Goal: Task Accomplishment & Management: Complete application form

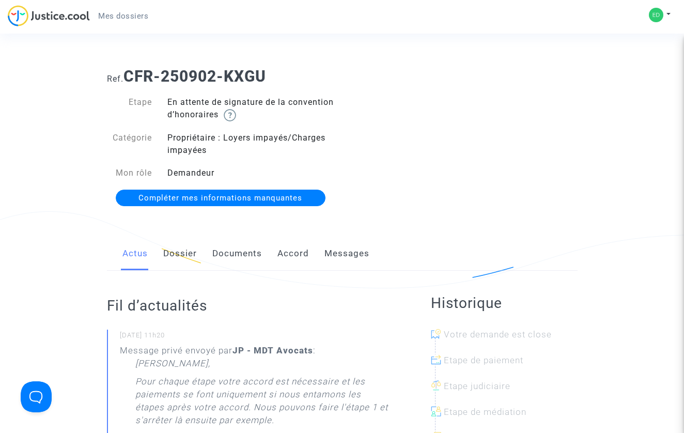
click at [645, 21] on div "Mes dossiers Mon profil Paramètres Déconnexion" at bounding box center [342, 19] width 684 height 28
click at [656, 17] on img at bounding box center [656, 15] width 14 height 14
click at [633, 35] on link "Mon profil" at bounding box center [630, 36] width 82 height 17
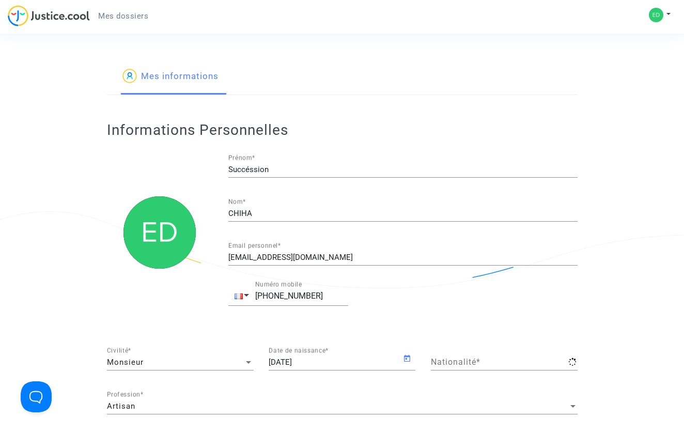
type input "française"
click at [69, 20] on img at bounding box center [49, 15] width 82 height 21
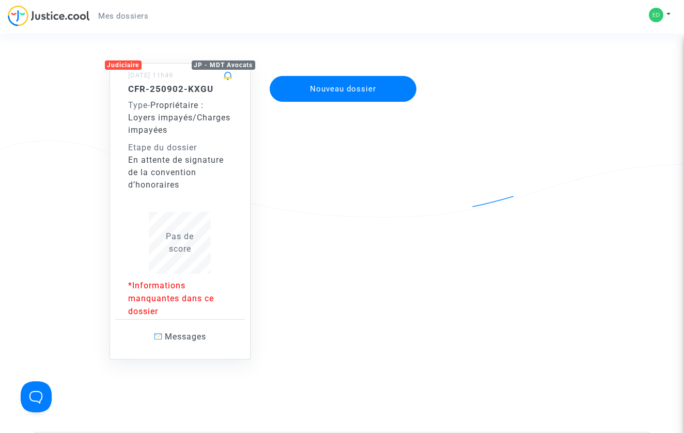
click at [193, 187] on div "En attente de signature de la convention d’honoraires" at bounding box center [180, 172] width 104 height 37
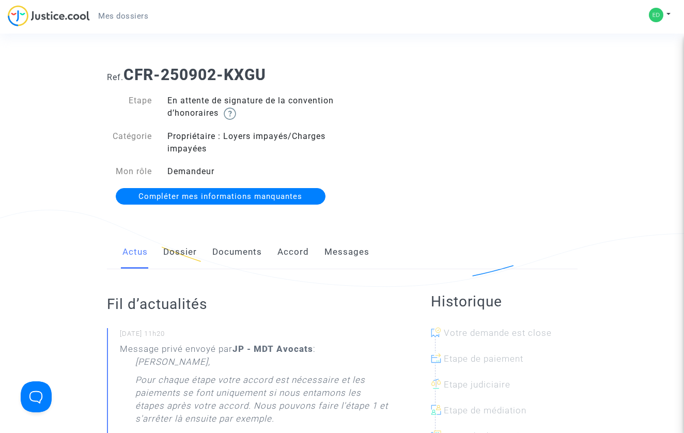
scroll to position [3, 0]
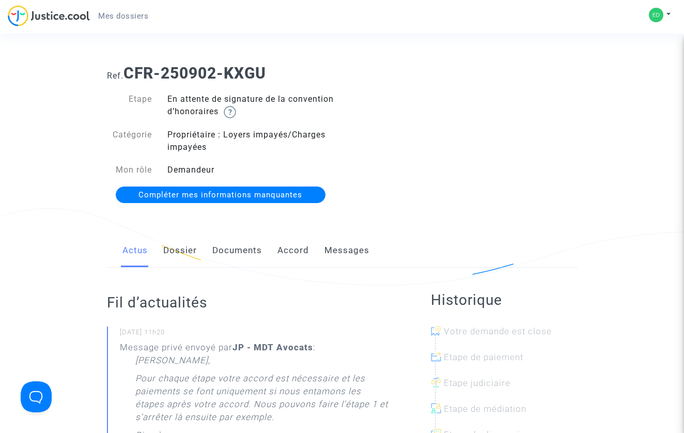
click at [245, 197] on span "Compléter mes informations manquantes" at bounding box center [220, 194] width 164 height 9
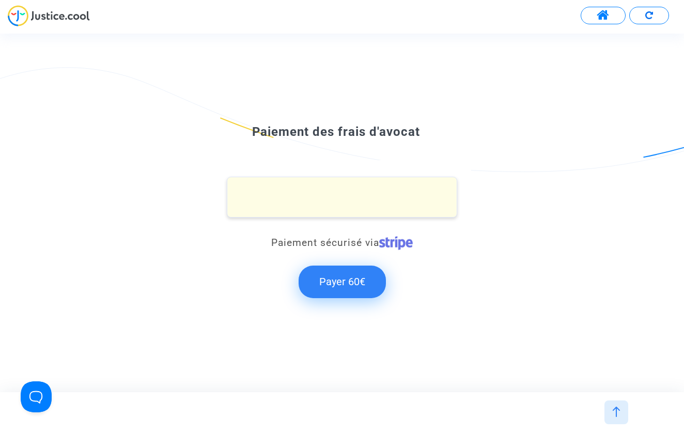
click at [343, 286] on button "Payer 60€" at bounding box center [342, 282] width 87 height 32
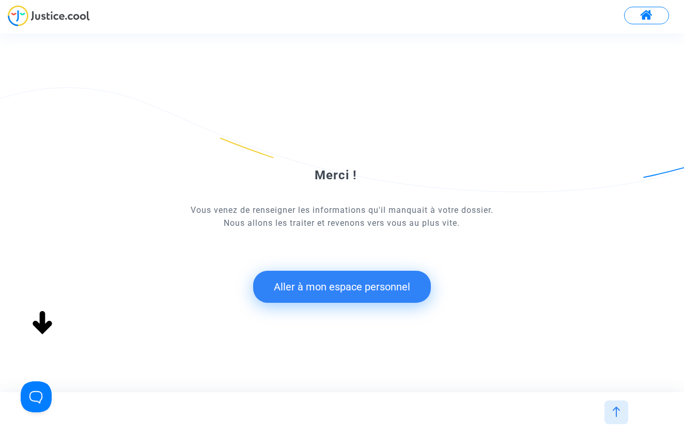
click at [368, 290] on button "Aller à mon espace personnel" at bounding box center [342, 287] width 178 height 32
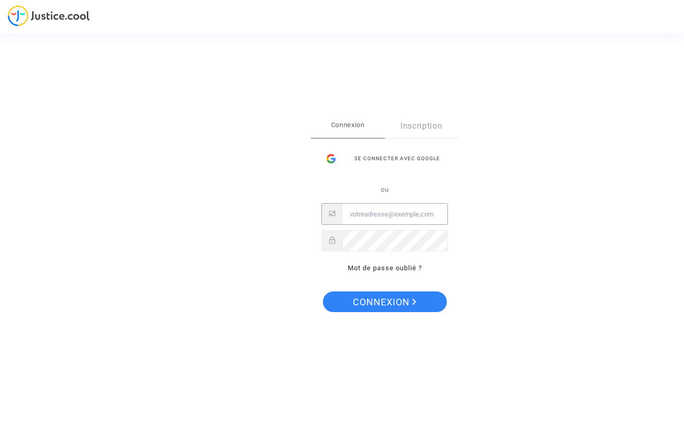
type input "[EMAIL_ADDRESS][DOMAIN_NAME]"
click at [384, 301] on button "Connexion" at bounding box center [385, 301] width 124 height 21
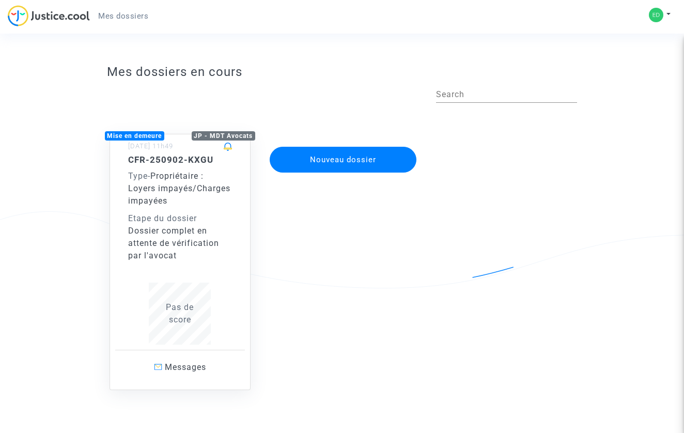
click at [211, 167] on div "CFR-250902-KXGU Type - Propriétaire : Loyers impayés/Charges impayées Etape du …" at bounding box center [180, 207] width 104 height 107
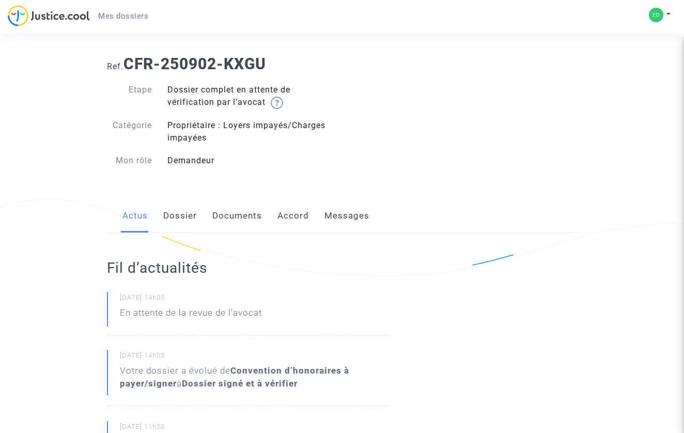
scroll to position [15, 0]
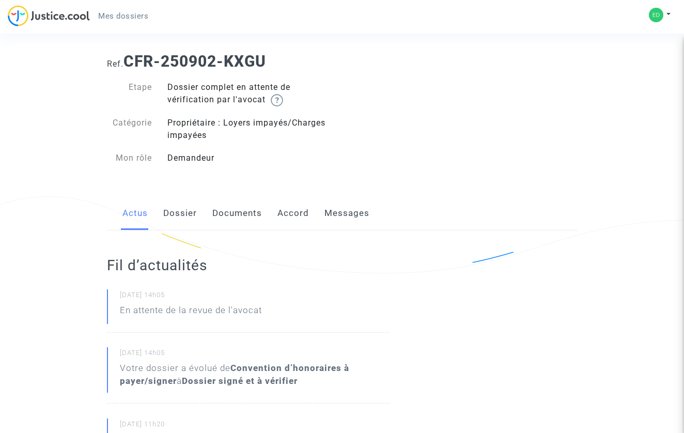
click at [187, 216] on link "Dossier" at bounding box center [180, 213] width 34 height 34
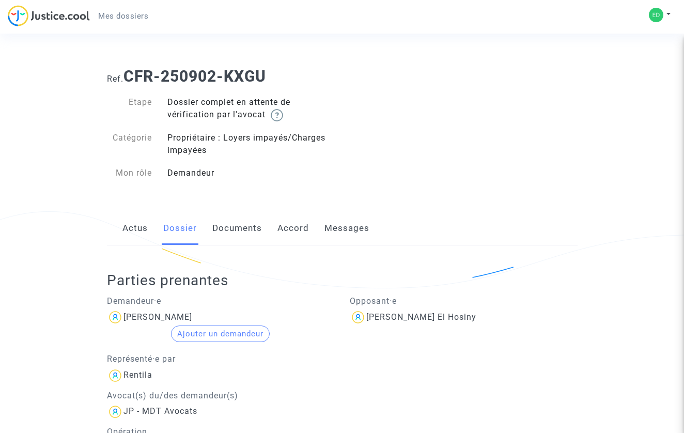
click at [242, 236] on link "Documents" at bounding box center [237, 228] width 50 height 34
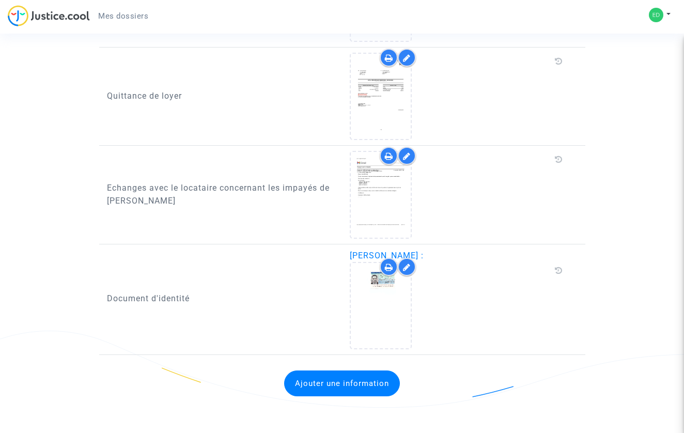
scroll to position [642, 0]
click at [334, 389] on button "Ajouter une information" at bounding box center [342, 383] width 116 height 26
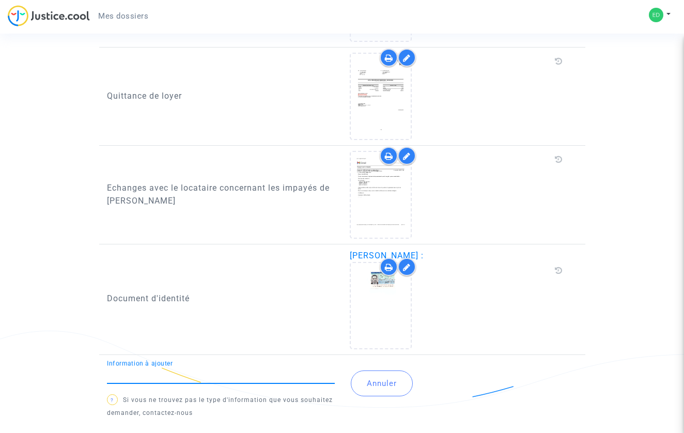
click at [243, 382] on div "Information à ajouter" at bounding box center [221, 371] width 228 height 23
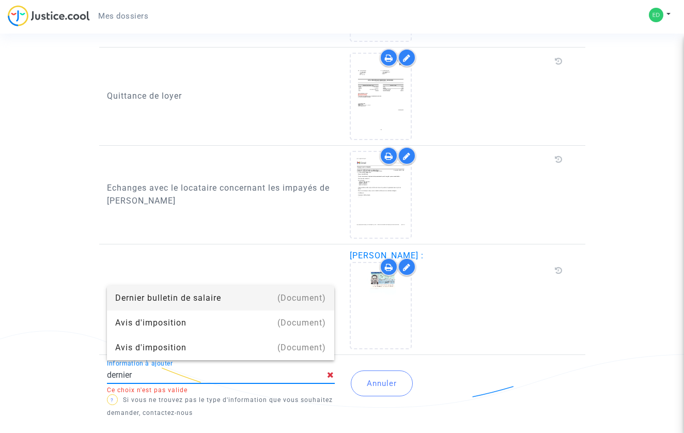
click at [121, 373] on input "dernier" at bounding box center [217, 374] width 221 height 9
type input "recu"
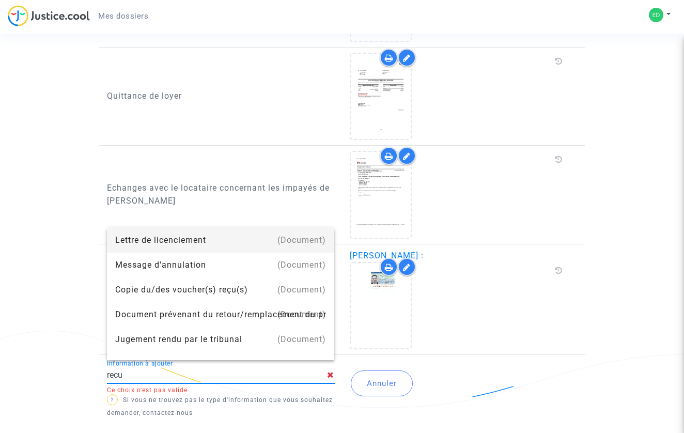
click at [128, 374] on input "recu" at bounding box center [217, 374] width 221 height 9
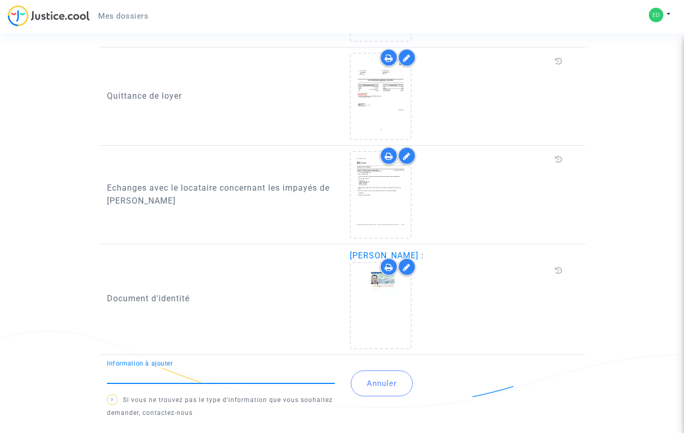
click at [128, 376] on input "Information à ajouter" at bounding box center [221, 374] width 228 height 9
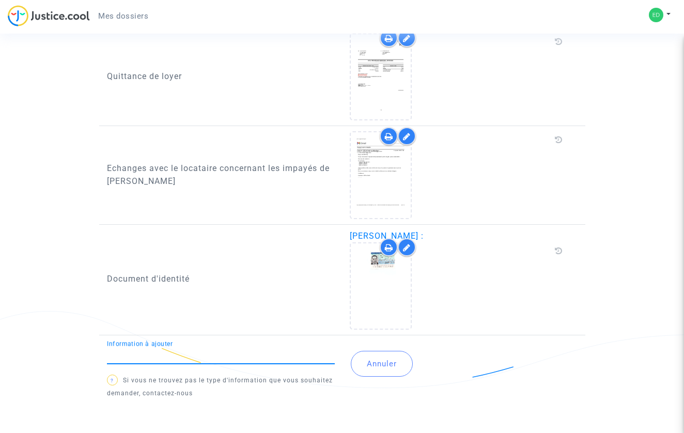
scroll to position [661, 0]
click at [155, 356] on input "Information à ajouter" at bounding box center [221, 355] width 228 height 9
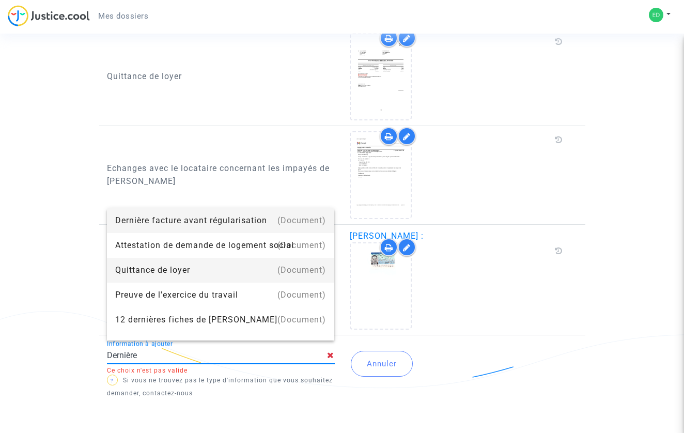
drag, startPoint x: 155, startPoint y: 356, endPoint x: 158, endPoint y: 272, distance: 83.7
click at [158, 272] on div "Quittance de loyer" at bounding box center [220, 270] width 211 height 25
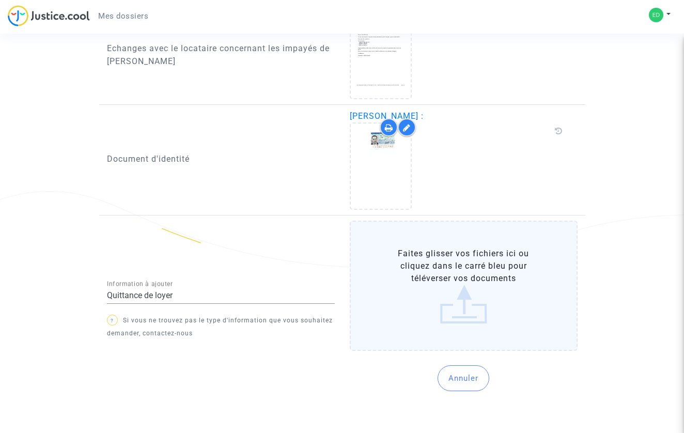
scroll to position [781, 0]
click at [462, 303] on label "Faites glisser vos fichiers ici ou cliquez dans le carré bleu pour téléverser v…" at bounding box center [464, 286] width 228 height 130
click at [0, 0] on input "Faites glisser vos fichiers ici ou cliquez dans le carré bleu pour téléverser v…" at bounding box center [0, 0] width 0 height 0
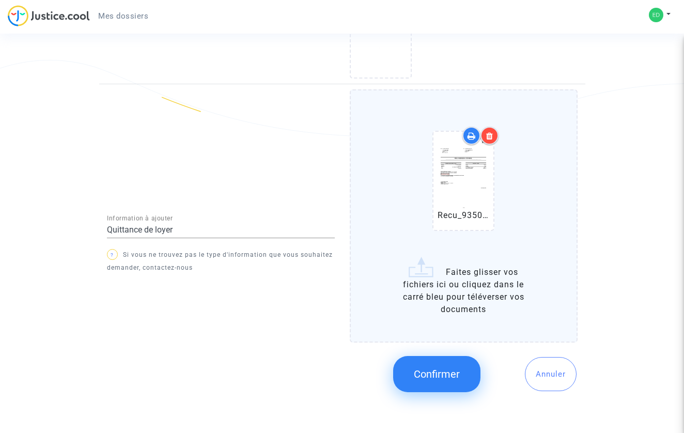
scroll to position [912, 0]
click at [227, 239] on div "Quittance de loyer Information à ajouter" at bounding box center [221, 232] width 228 height 34
click at [223, 234] on input "Quittance de loyer" at bounding box center [221, 230] width 228 height 9
drag, startPoint x: 176, startPoint y: 230, endPoint x: 222, endPoint y: 231, distance: 46.0
click at [222, 231] on input "Quittance de loyer septembre" at bounding box center [217, 230] width 221 height 9
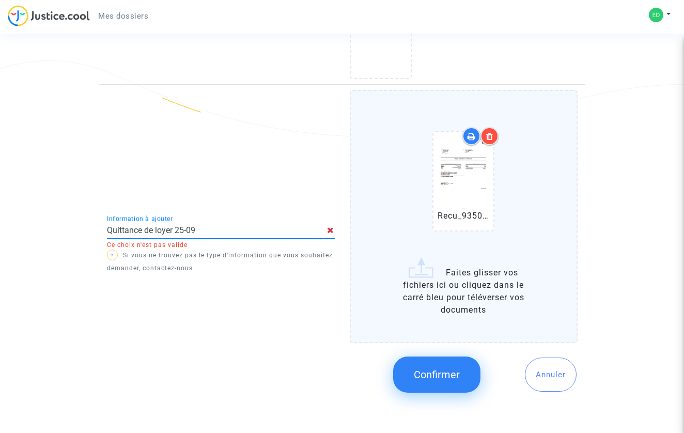
click at [189, 230] on input "Quittance de loyer 25-09" at bounding box center [217, 230] width 221 height 9
click at [176, 230] on input "Quittance de loyer 2509" at bounding box center [221, 230] width 228 height 9
click at [227, 196] on div "Quittance de loyer 2509 Information à ajouter ? Si vous ne trouvez pas le type …" at bounding box center [220, 246] width 243 height 312
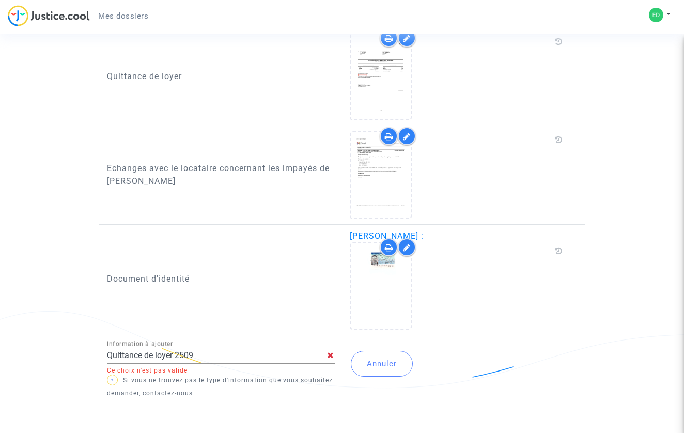
click at [199, 358] on input "Quittance de loyer 2509" at bounding box center [217, 355] width 221 height 9
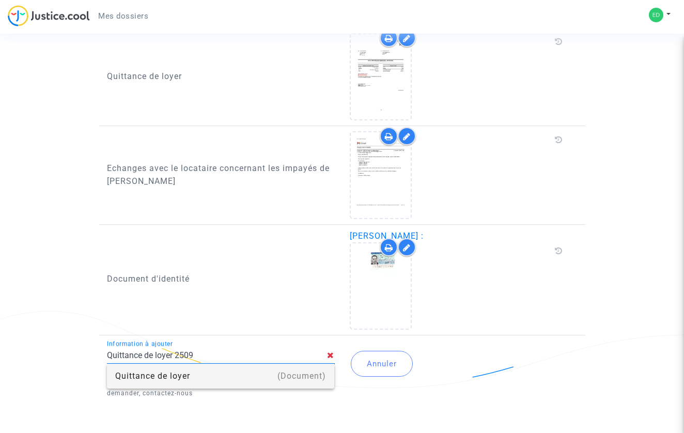
click at [196, 376] on div "Quittance de loyer" at bounding box center [220, 376] width 211 height 25
type input "Quittance de loyer"
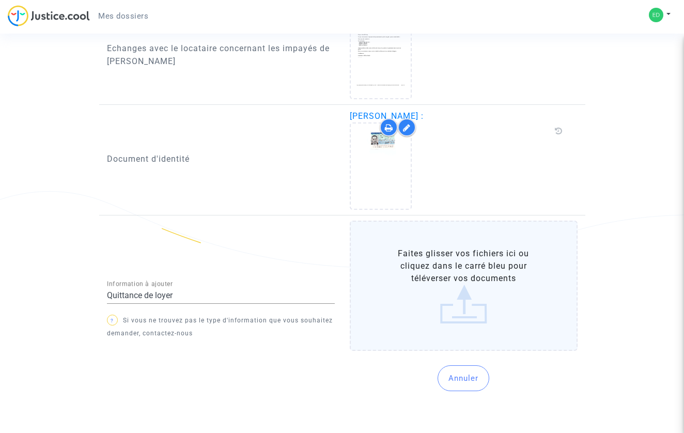
scroll to position [781, 0]
click at [470, 299] on label "Faites glisser vos fichiers ici ou cliquez dans le carré bleu pour téléverser v…" at bounding box center [464, 286] width 228 height 130
click at [0, 0] on input "Faites glisser vos fichiers ici ou cliquez dans le carré bleu pour téléverser v…" at bounding box center [0, 0] width 0 height 0
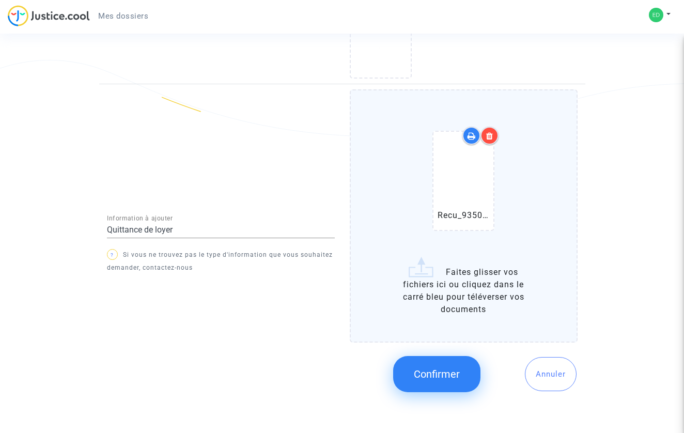
scroll to position [912, 0]
click at [446, 375] on span "Confirmer" at bounding box center [437, 374] width 46 height 12
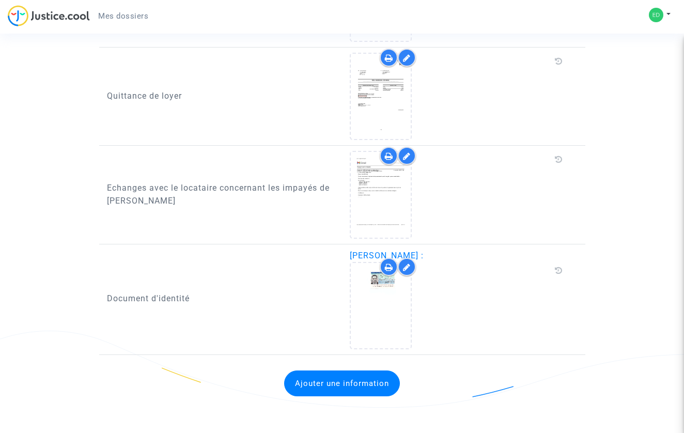
scroll to position [642, 0]
click at [331, 385] on button "Ajouter une information" at bounding box center [342, 383] width 116 height 26
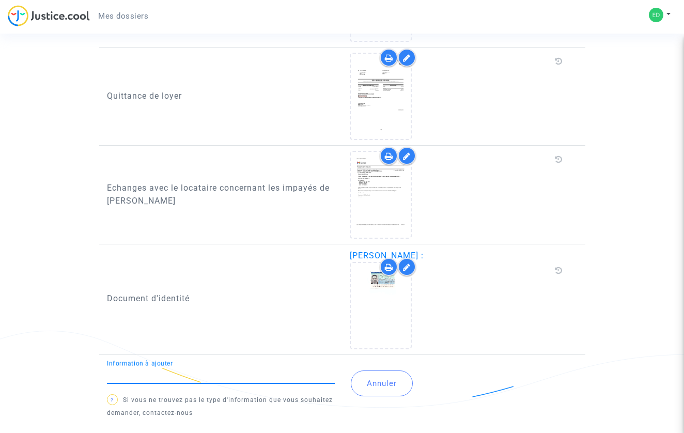
click at [222, 376] on input "Information à ajouter" at bounding box center [221, 374] width 228 height 9
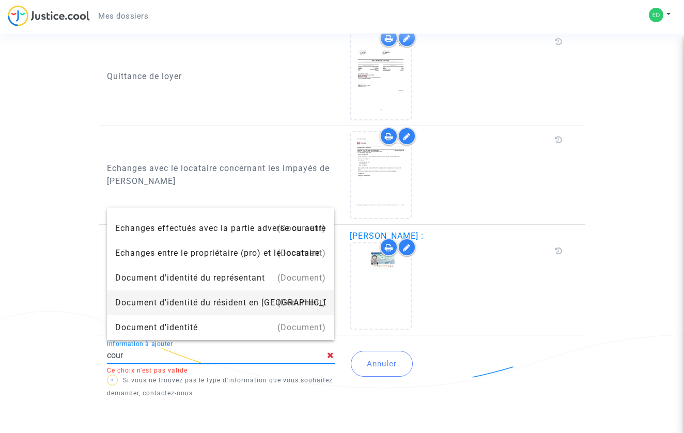
scroll to position [661, 0]
type input "cour"
